Goal: Task Accomplishment & Management: Manage account settings

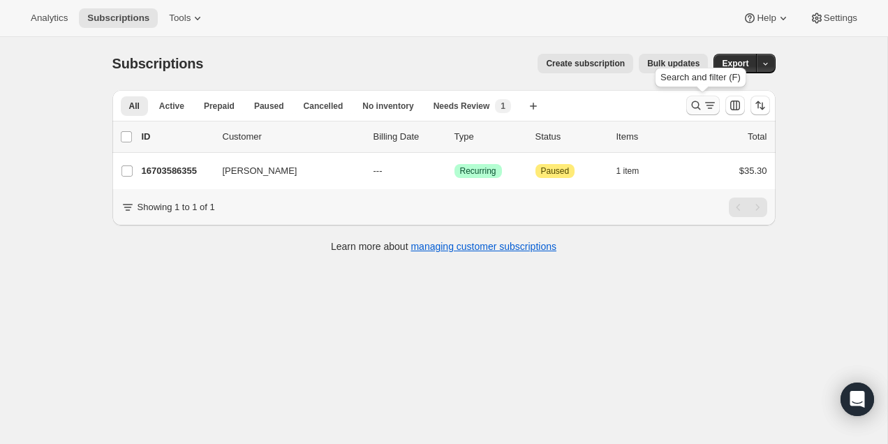
click at [687, 102] on button "Search and filter results" at bounding box center [702, 106] width 33 height 20
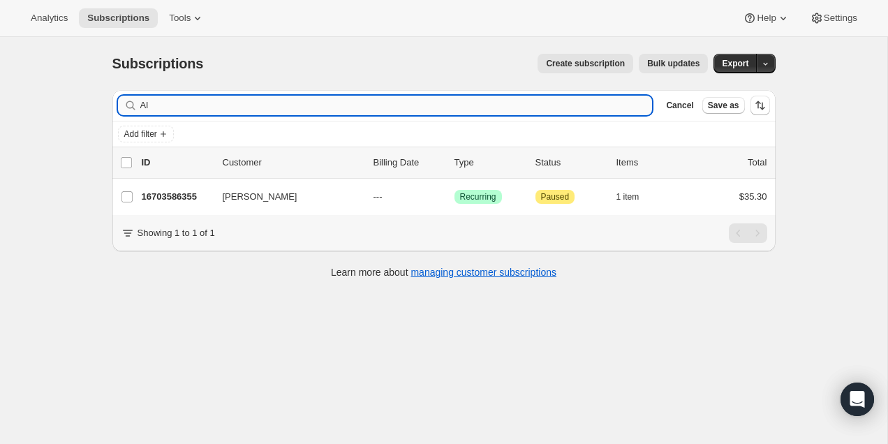
type input "A"
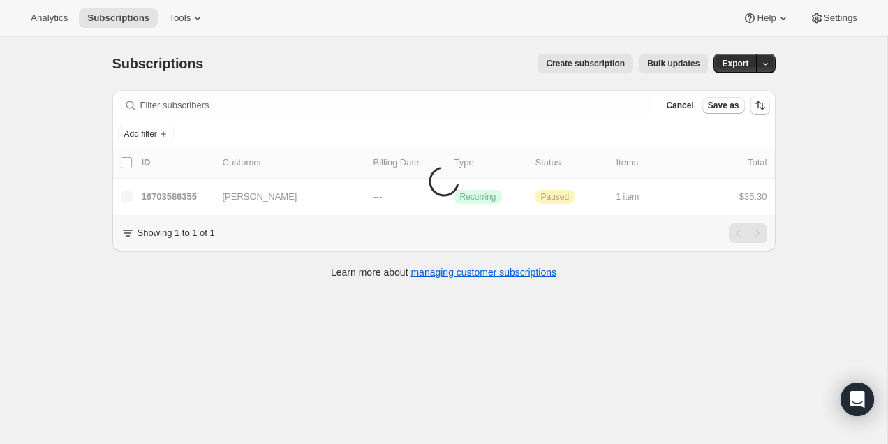
click at [463, 47] on div "Subscriptions. This page is ready Subscriptions Create subscription Bulk update…" at bounding box center [443, 63] width 663 height 53
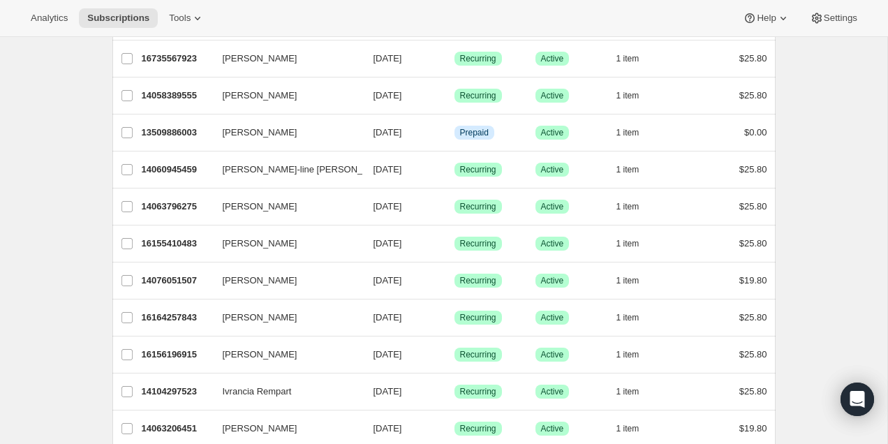
scroll to position [1662, 0]
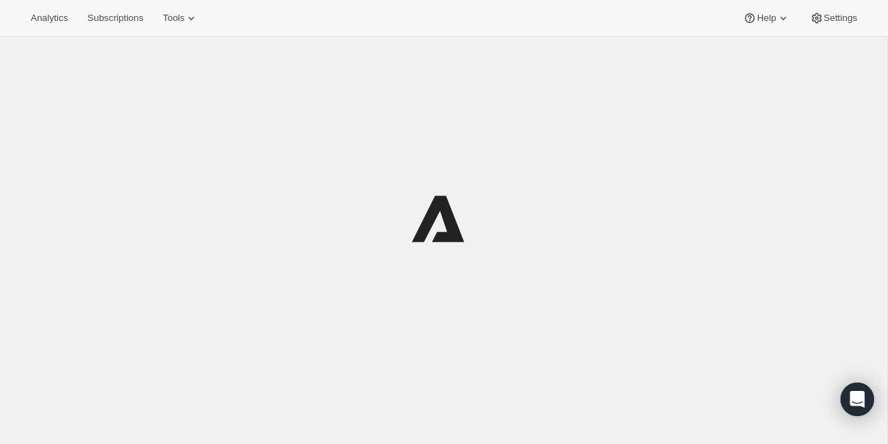
click at [850, 75] on div at bounding box center [443, 259] width 887 height 444
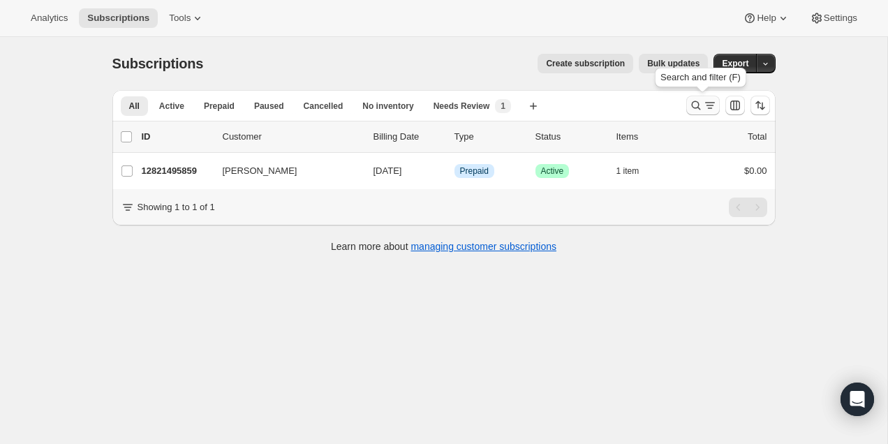
click at [690, 98] on button "Search and filter results" at bounding box center [702, 106] width 33 height 20
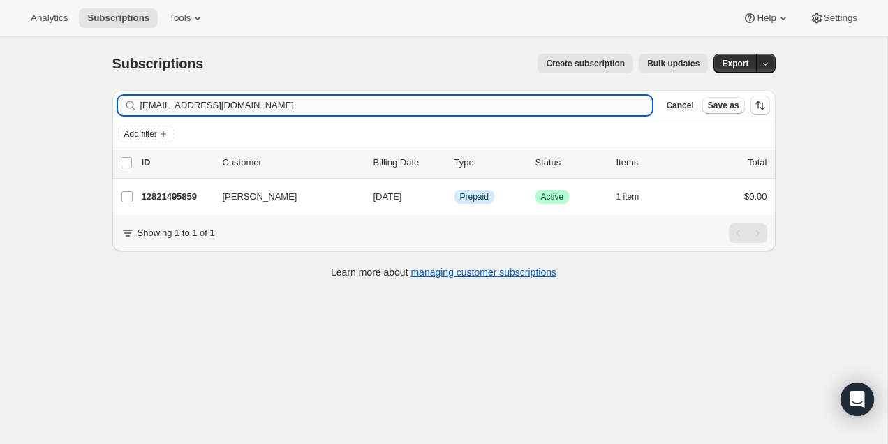
click at [514, 107] on input "[EMAIL_ADDRESS][DOMAIN_NAME]" at bounding box center [396, 106] width 512 height 20
click at [514, 107] on input "catzou21@gmail.comMarie-[PERSON_NAME]" at bounding box center [396, 106] width 512 height 20
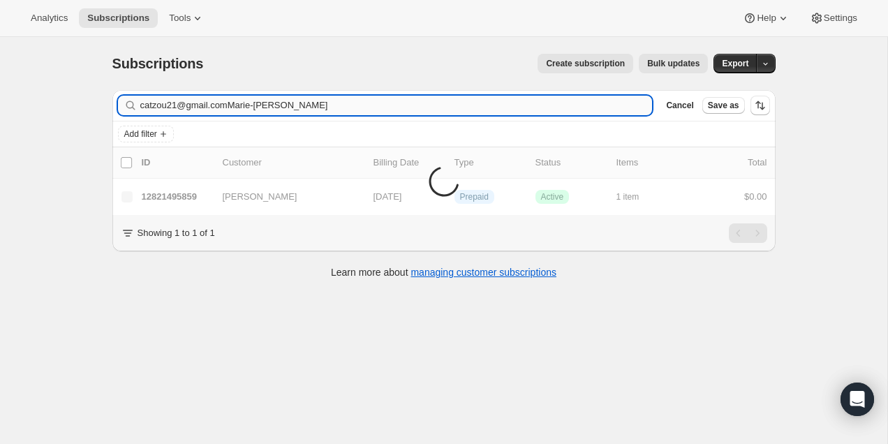
click at [514, 107] on input "catzou21@gmail.comMarie-[PERSON_NAME]" at bounding box center [396, 106] width 512 height 20
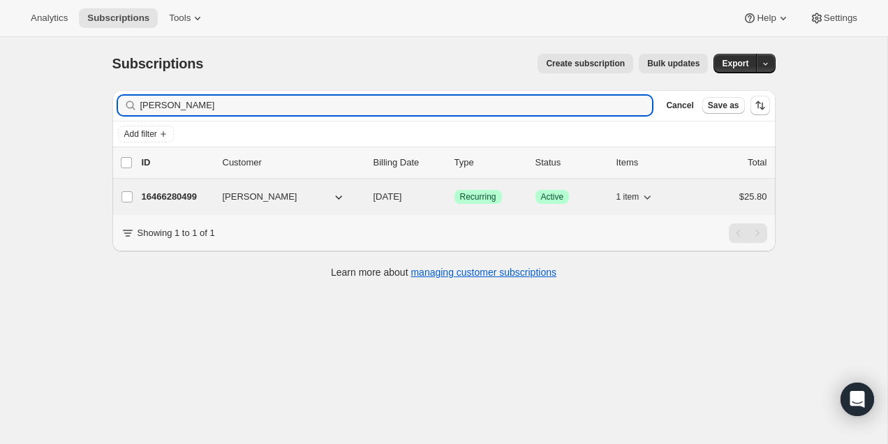
type input "[PERSON_NAME]"
click at [170, 198] on p "16466280499" at bounding box center [177, 197] width 70 height 14
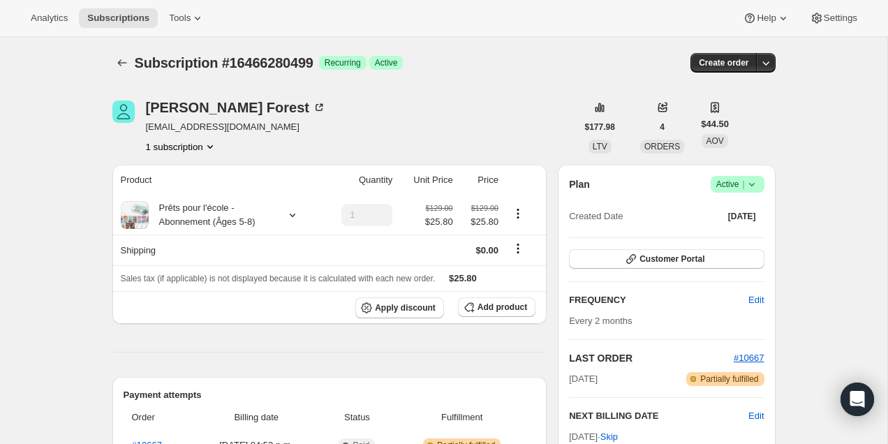
scroll to position [128, 0]
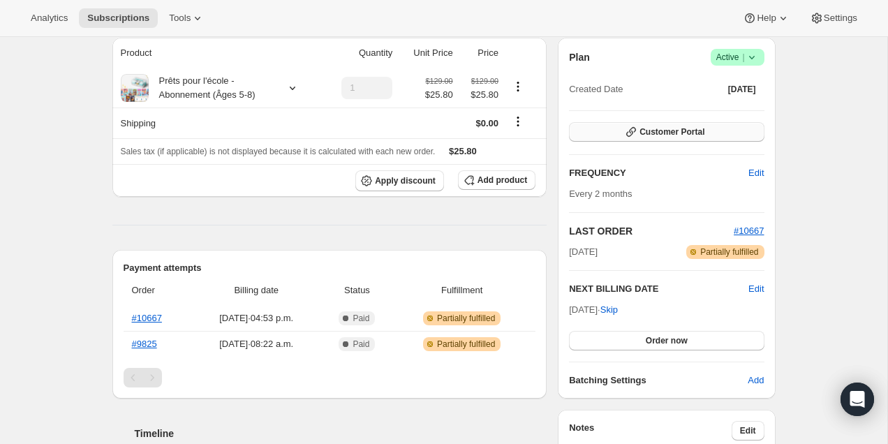
click at [708, 140] on button "Customer Portal" at bounding box center [666, 132] width 195 height 20
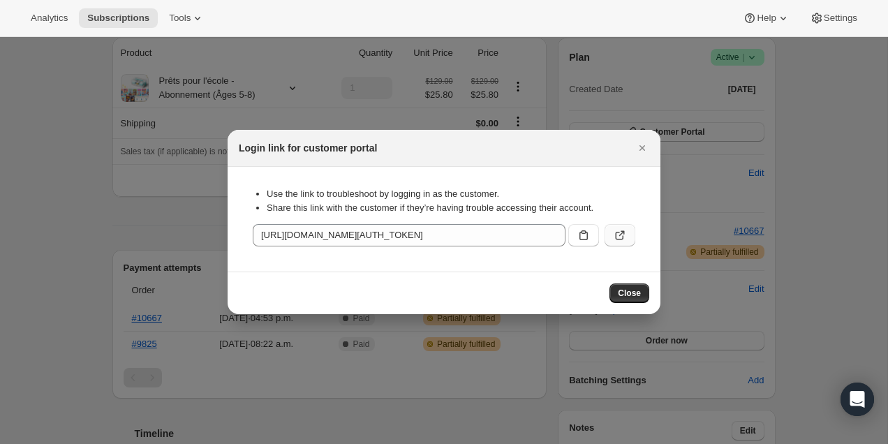
click at [623, 229] on icon ":r3j:" at bounding box center [620, 235] width 14 height 14
click at [645, 139] on button "Close" at bounding box center [642, 148] width 20 height 20
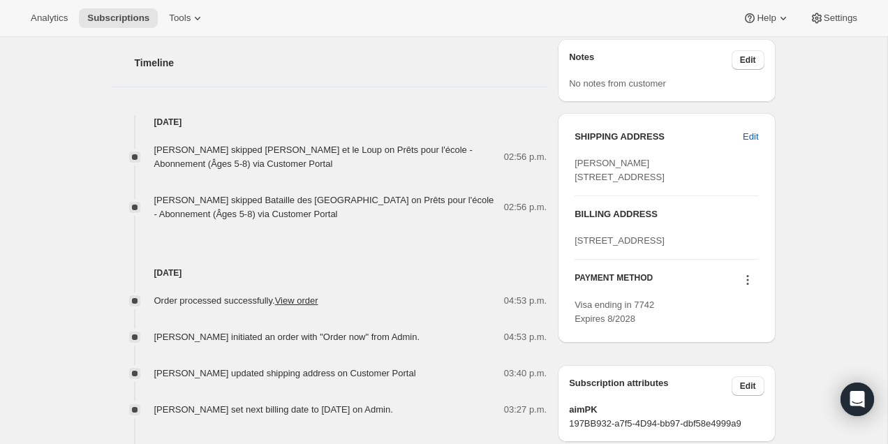
scroll to position [519, 0]
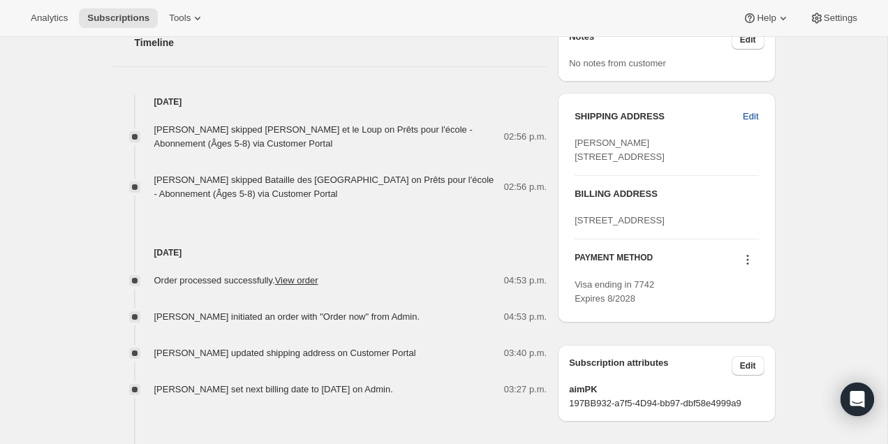
click at [756, 117] on span "Edit" at bounding box center [750, 117] width 15 height 14
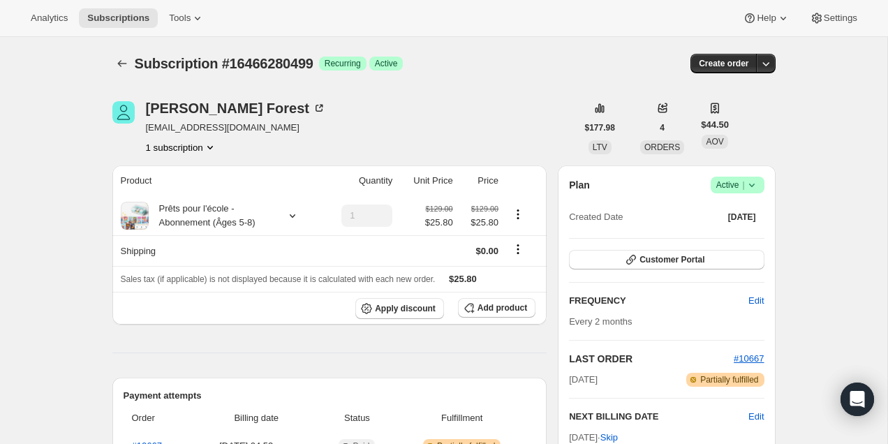
select select "QC"
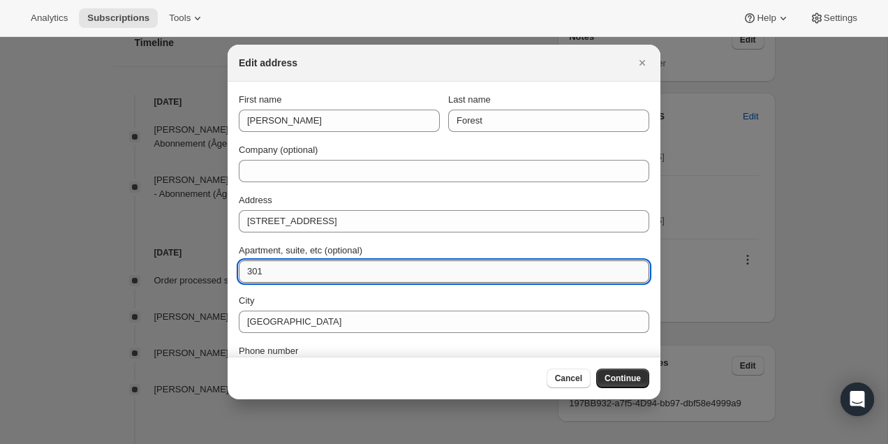
click at [328, 274] on input "301" at bounding box center [444, 271] width 410 height 22
type input "301"
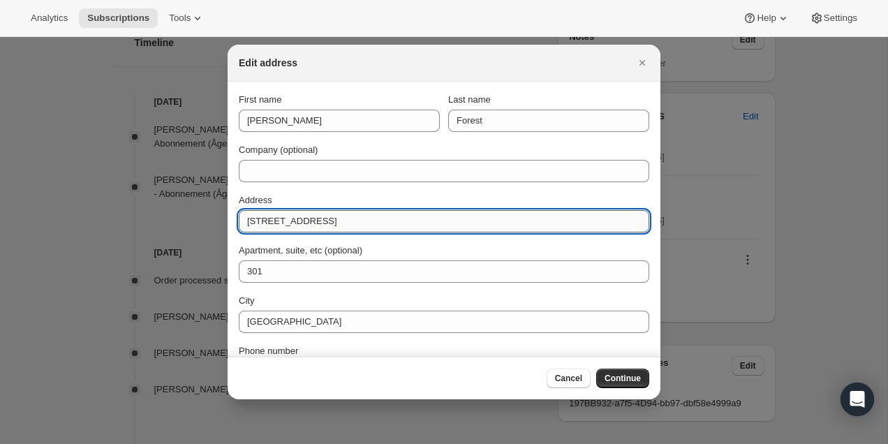
click at [390, 225] on input "[STREET_ADDRESS]" at bounding box center [444, 221] width 410 height 22
paste input "301"
click at [348, 221] on input "[STREET_ADDRESS]" at bounding box center [444, 221] width 410 height 22
click at [398, 221] on input "[STREET_ADDRESS]" at bounding box center [444, 221] width 410 height 22
type input "[STREET_ADDRESS]"
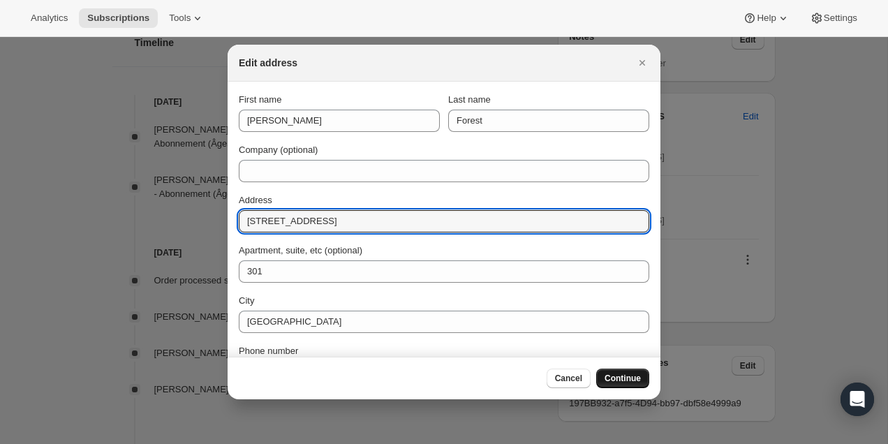
click at [623, 381] on span "Continue" at bounding box center [622, 378] width 36 height 11
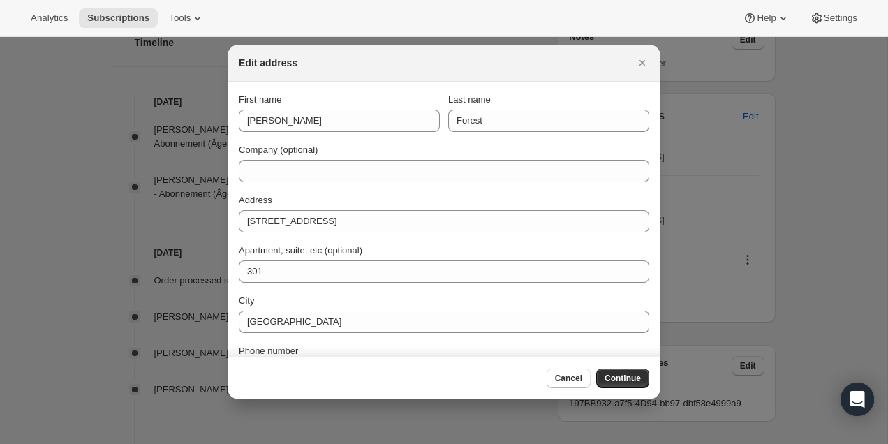
click at [623, 380] on span "Continue" at bounding box center [622, 378] width 36 height 11
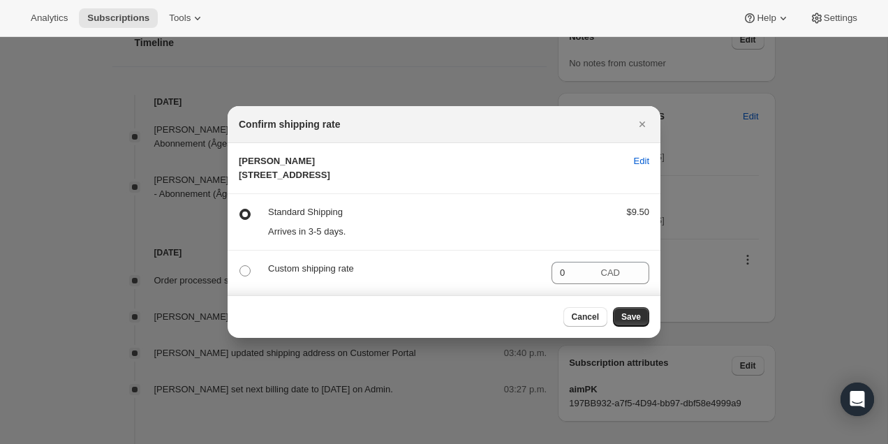
click at [315, 276] on p "Custom shipping rate" at bounding box center [404, 269] width 272 height 14
click at [246, 276] on span ":r3o:" at bounding box center [244, 270] width 11 height 11
click at [240, 266] on input ":r3o:" at bounding box center [239, 265] width 1 height 1
radio input "true"
radio input "false"
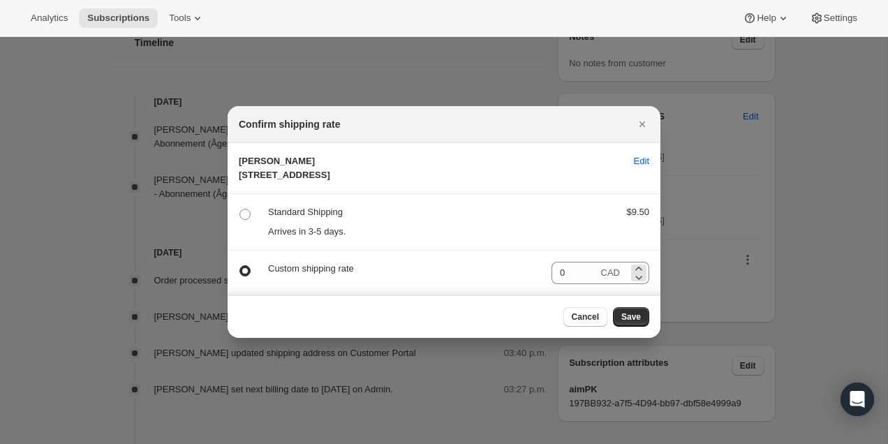
click at [609, 278] on span "CAD" at bounding box center [610, 272] width 19 height 10
click at [641, 338] on div "Cancel Save" at bounding box center [444, 316] width 433 height 43
click at [629, 322] on span "Save" at bounding box center [631, 316] width 20 height 11
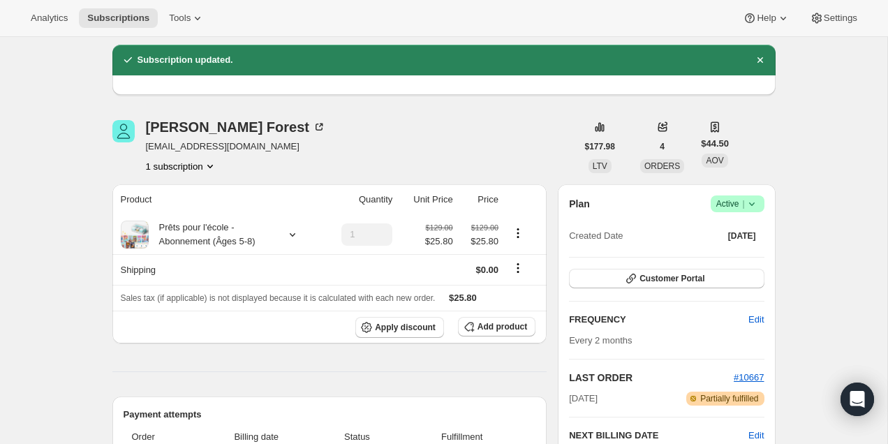
scroll to position [2, 0]
